Goal: Information Seeking & Learning: Learn about a topic

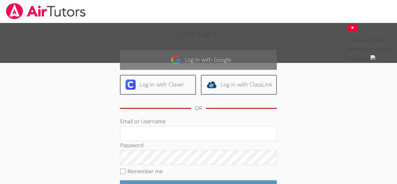
click at [170, 58] on link "Log in with Google" at bounding box center [198, 60] width 157 height 20
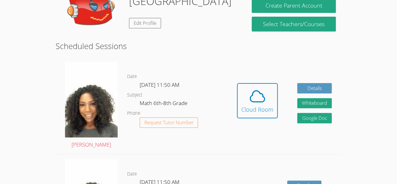
scroll to position [125, 0]
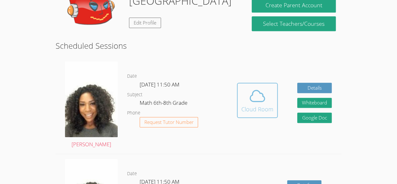
click at [265, 107] on div "Cloud Room" at bounding box center [258, 109] width 32 height 9
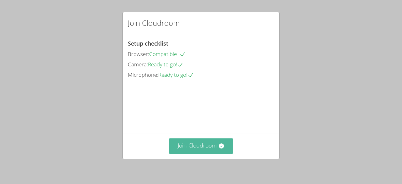
click at [189, 144] on button "Join Cloudroom" at bounding box center [201, 145] width 64 height 15
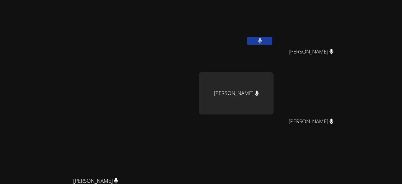
scroll to position [80, 0]
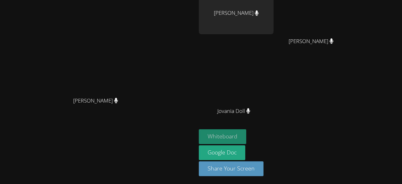
click at [246, 132] on button "Whiteboard" at bounding box center [222, 136] width 47 height 15
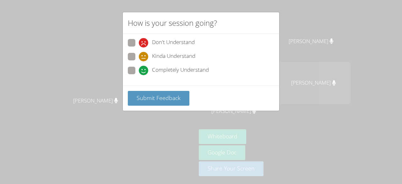
click at [136, 70] on label "Completely Understand" at bounding box center [168, 71] width 81 height 8
click at [139, 70] on input "Completely Understand" at bounding box center [141, 69] width 5 height 5
radio input "true"
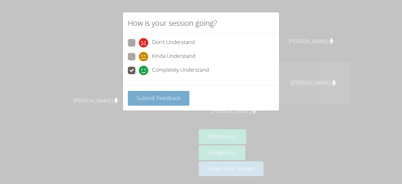
click at [143, 92] on button "Submit Feedback" at bounding box center [159, 98] width 62 height 15
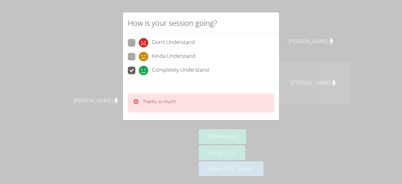
click at [185, 105] on div "Thanks so much!" at bounding box center [201, 102] width 146 height 19
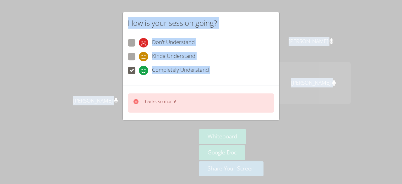
drag, startPoint x: 135, startPoint y: 115, endPoint x: 366, endPoint y: -27, distance: 271.7
click at [366, 0] on html "Michelle Dupin Michelle Dupin Lehama Macenat Mirlandina Joseph Mirlandina Josep…" at bounding box center [201, 92] width 402 height 184
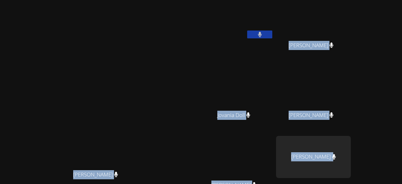
scroll to position [9, 0]
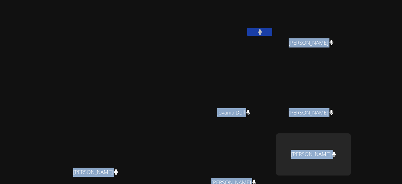
click at [275, 62] on div "Lehama Macenat Mirlandina Joseph Mirlandina Joseph Jovania Doll Jovania Doll Pa…" at bounding box center [275, 97] width 152 height 207
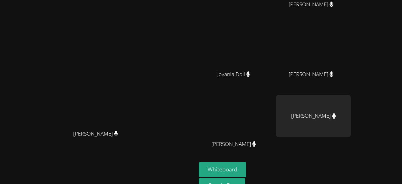
scroll to position [47, 0]
click at [274, 113] on video at bounding box center [236, 116] width 75 height 42
click at [274, 114] on video at bounding box center [236, 116] width 75 height 42
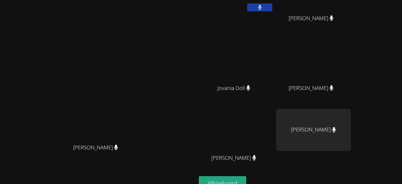
scroll to position [34, 0]
